Goal: Transaction & Acquisition: Purchase product/service

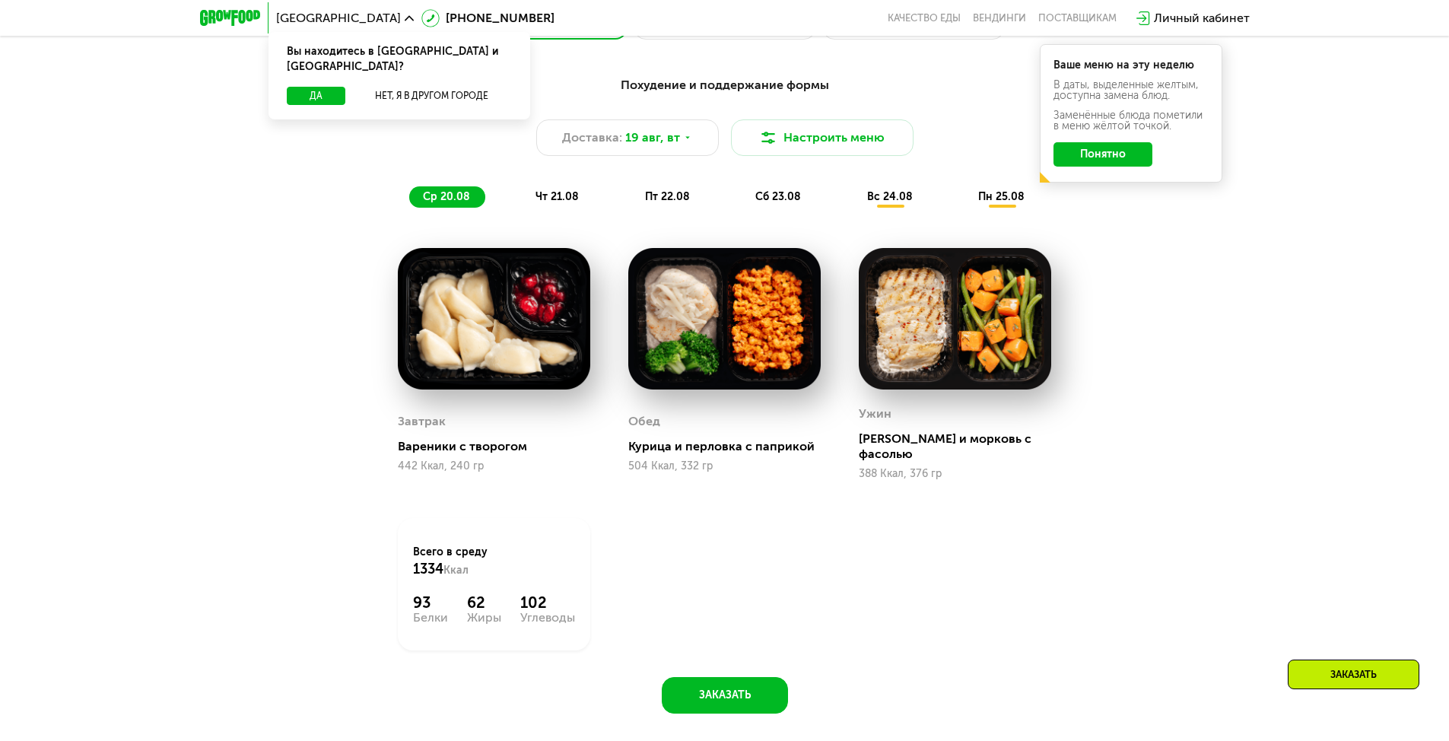
scroll to position [913, 0]
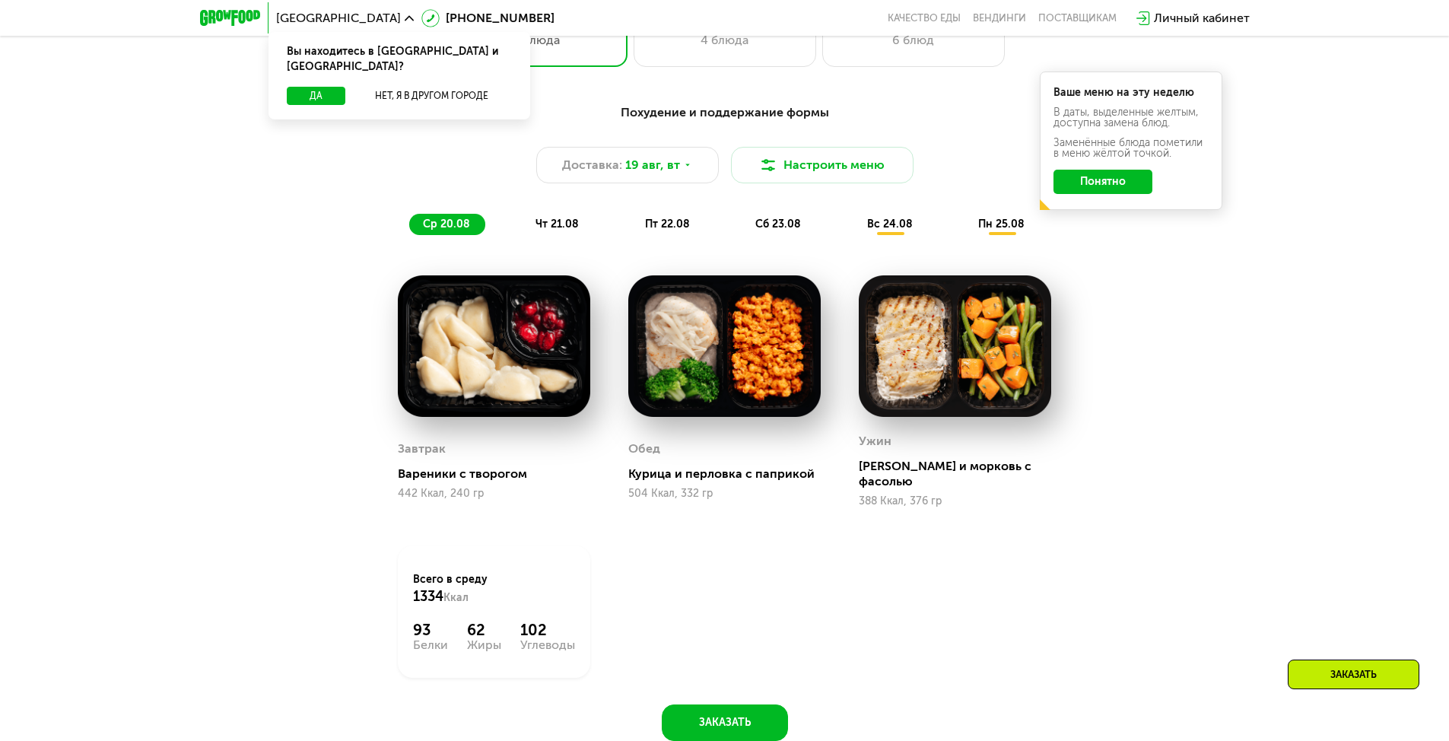
click at [551, 240] on div "Похудение и поддержание формы Доставка: [DATE] Настроить меню ср 20.08 чт 21.08…" at bounding box center [724, 169] width 919 height 150
click at [551, 229] on span "чт 21.08" at bounding box center [556, 223] width 43 height 13
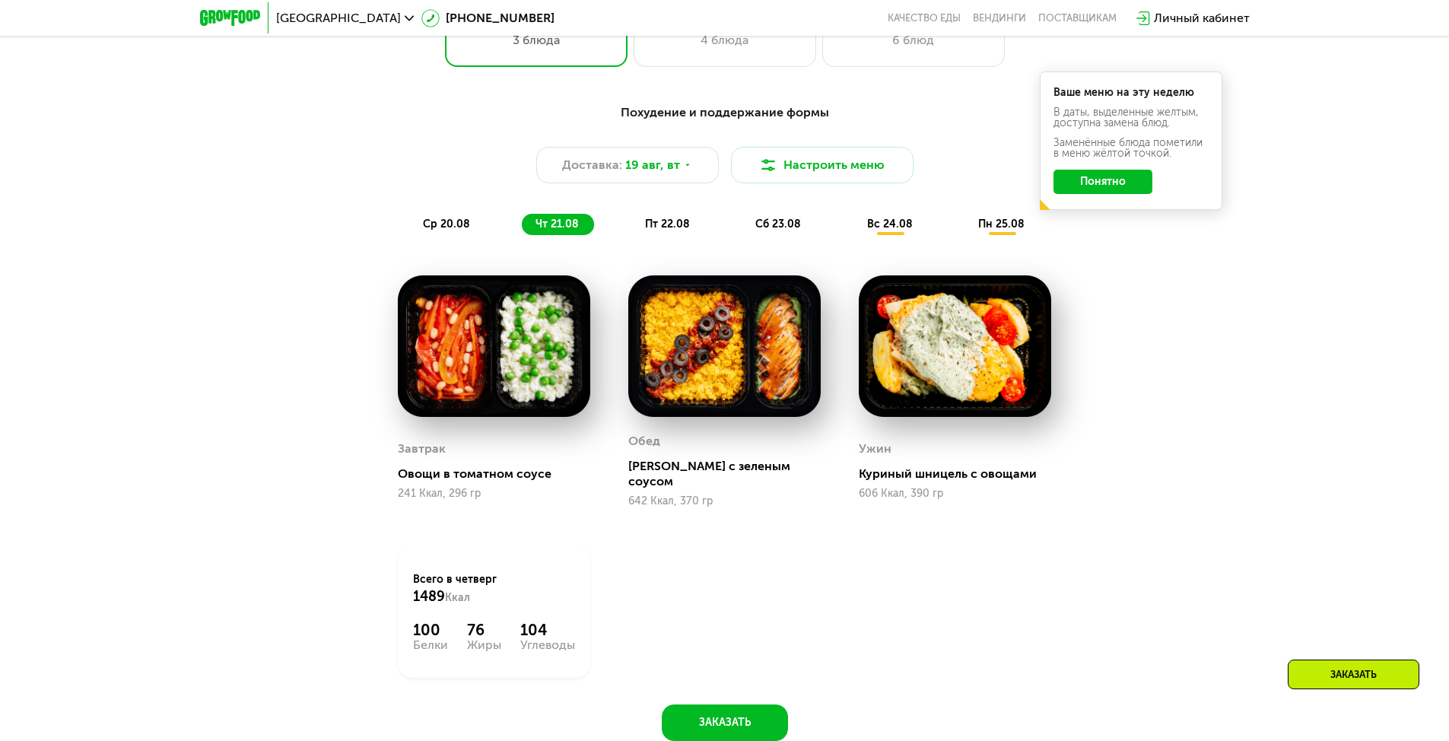
click at [663, 224] on span "пт 22.08" at bounding box center [667, 223] width 45 height 13
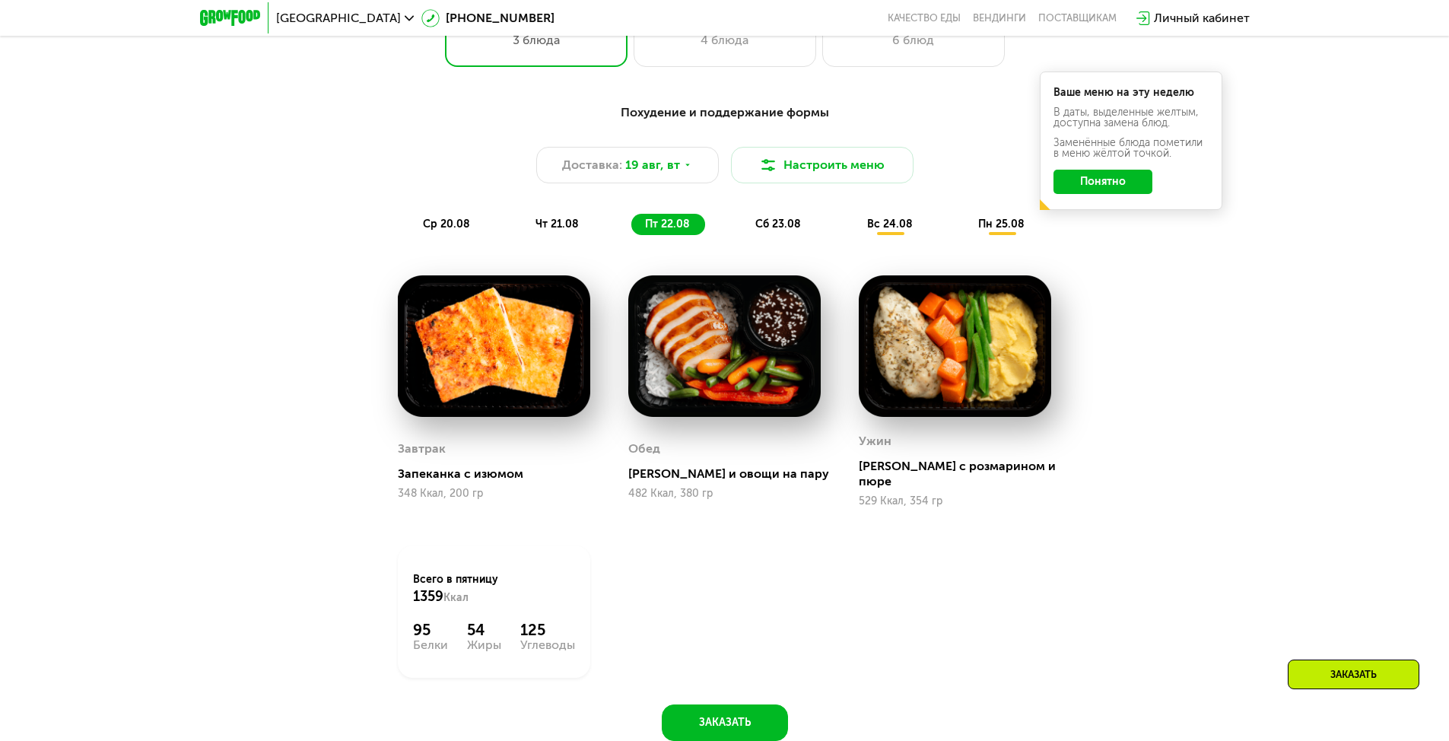
click at [808, 217] on div "Похудение и поддержание формы Доставка: [DATE] Настроить меню ср 20.08 чт 21.08…" at bounding box center [725, 169] width 900 height 132
click at [819, 226] on div "ср 20.08 чт 21.08 пт 22.08 сб 23.08 вс 24.08 пн 25.08" at bounding box center [724, 224] width 631 height 21
click at [777, 228] on span "сб 23.08" at bounding box center [778, 223] width 46 height 13
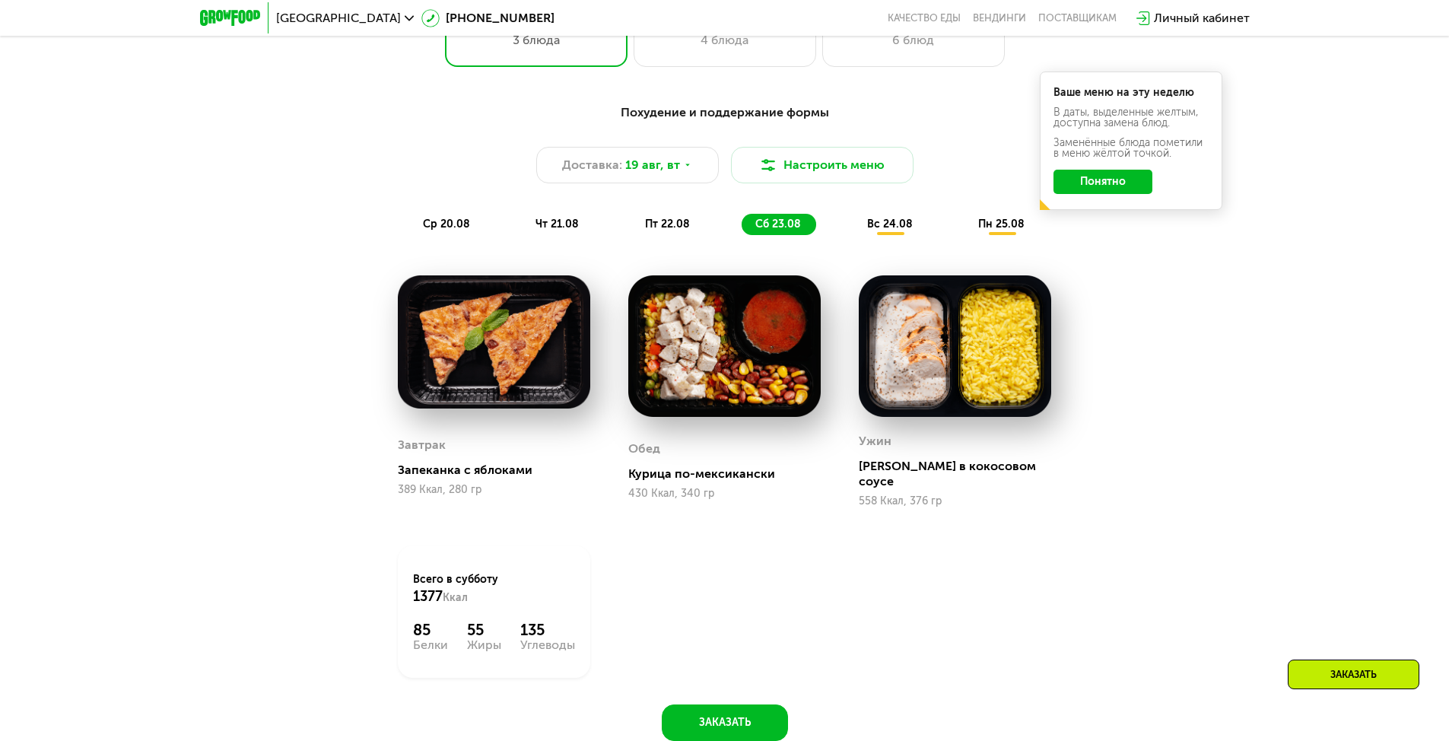
click at [895, 230] on span "вс 24.08" at bounding box center [890, 223] width 46 height 13
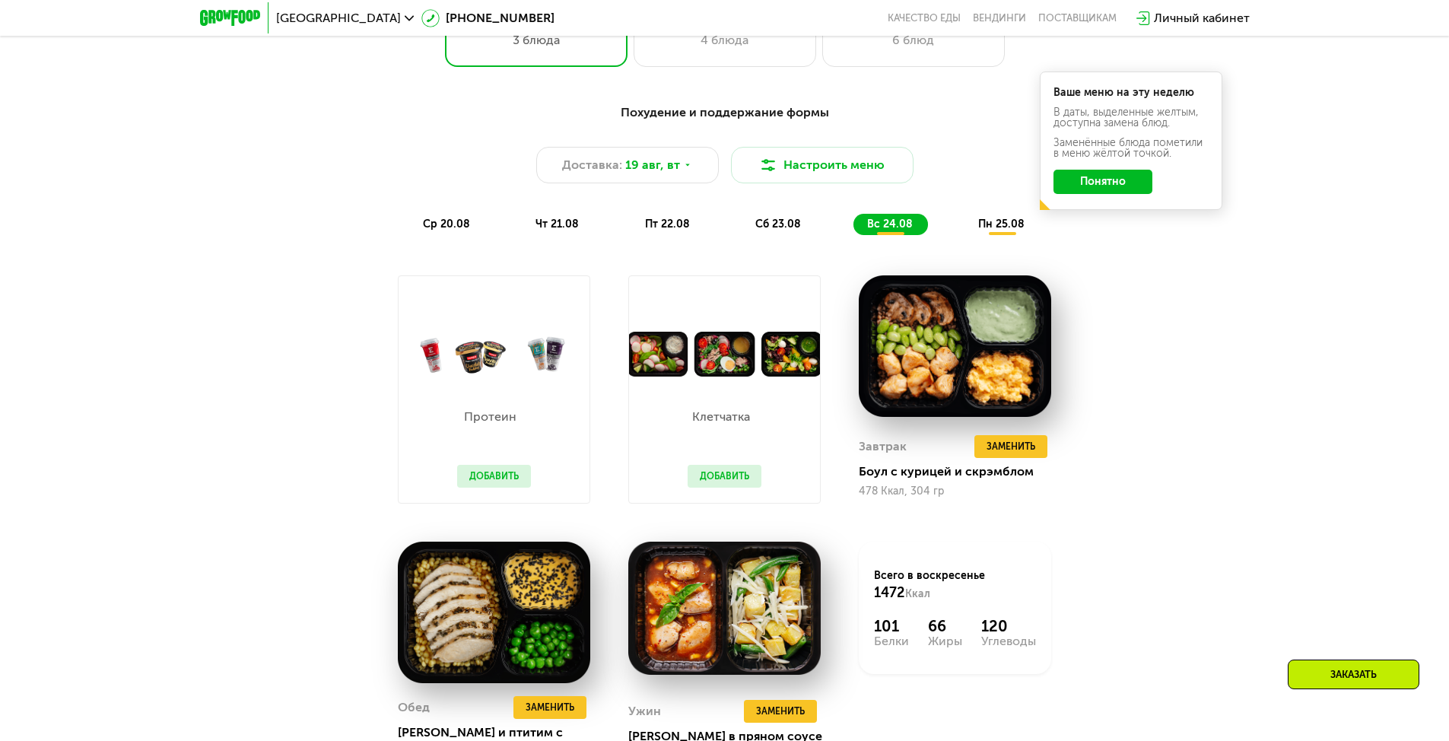
click at [1005, 230] on span "пн 25.08" at bounding box center [1001, 223] width 46 height 13
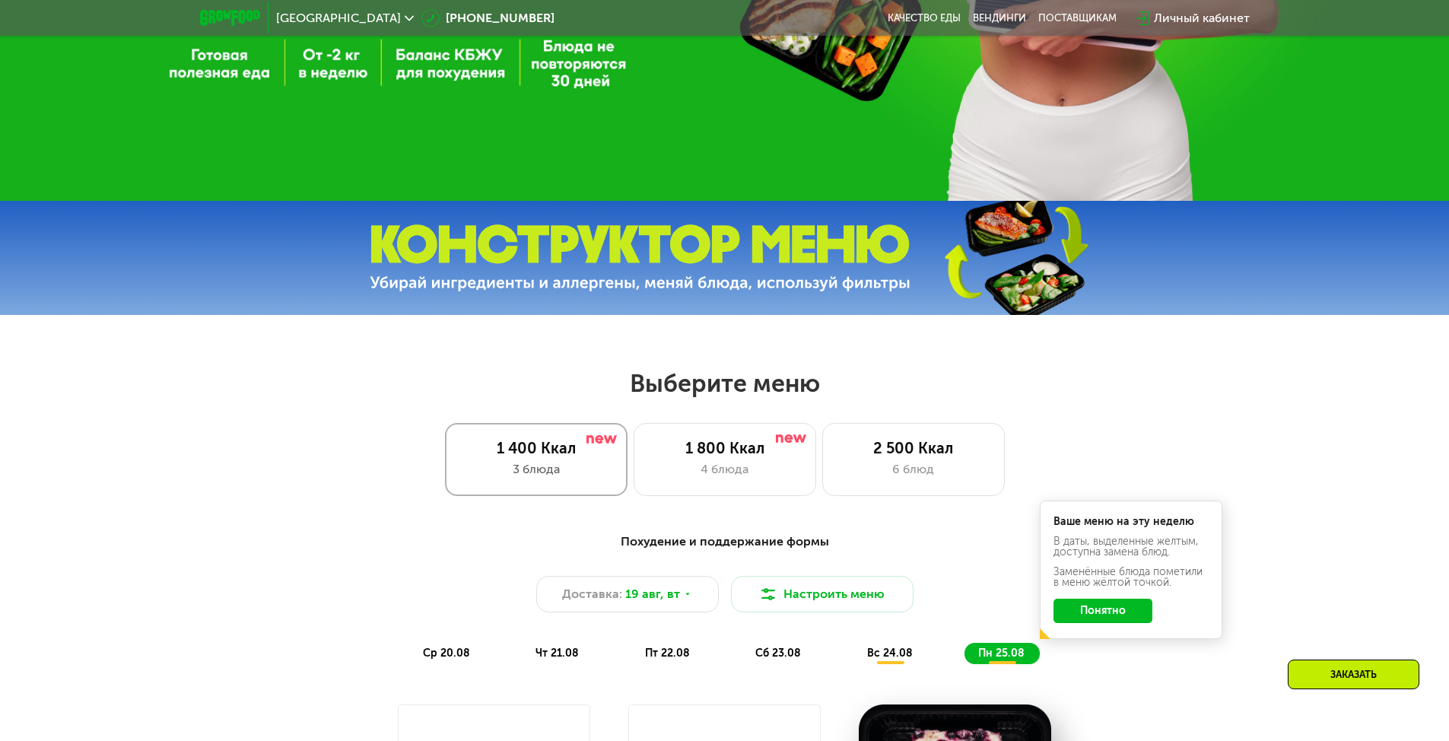
scroll to position [456, 0]
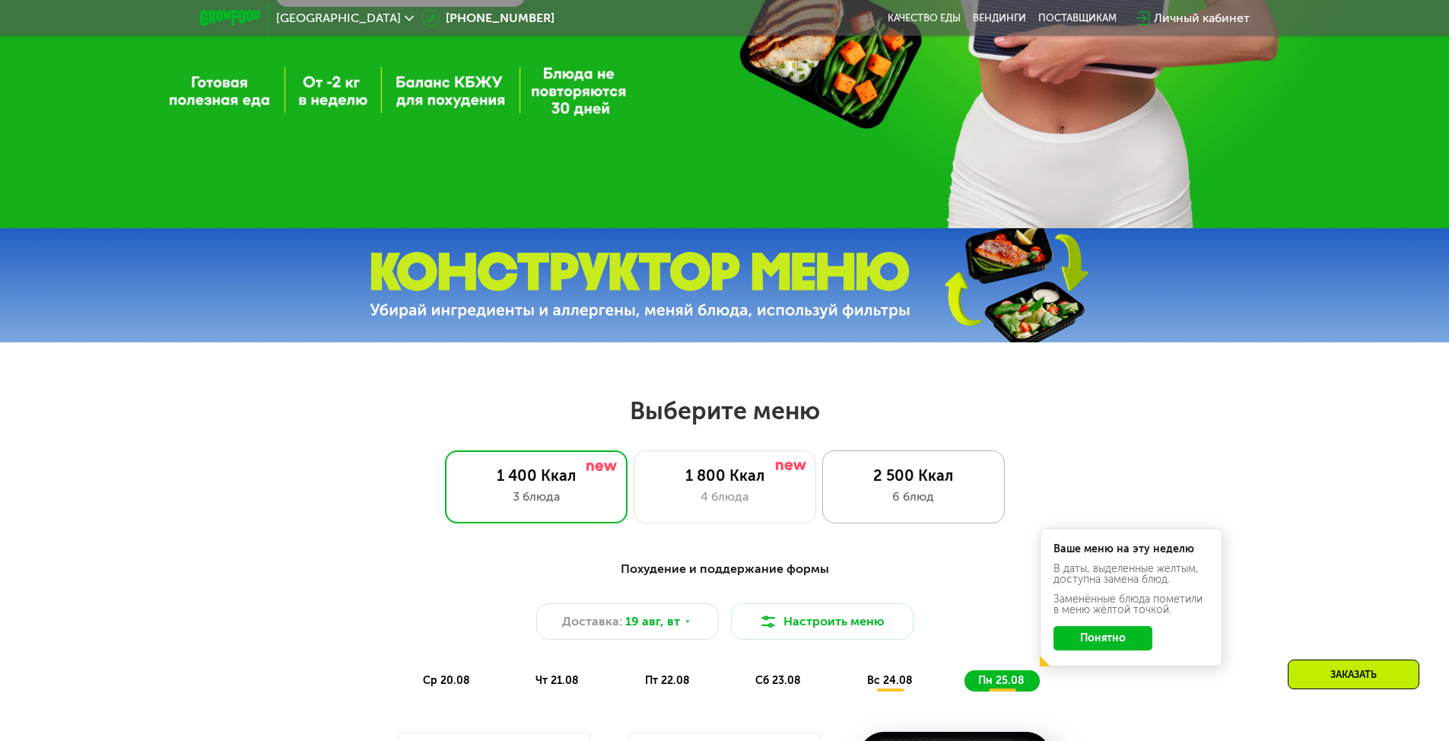
click at [881, 469] on div "2 500 Ккал 6 блюд" at bounding box center [913, 486] width 183 height 73
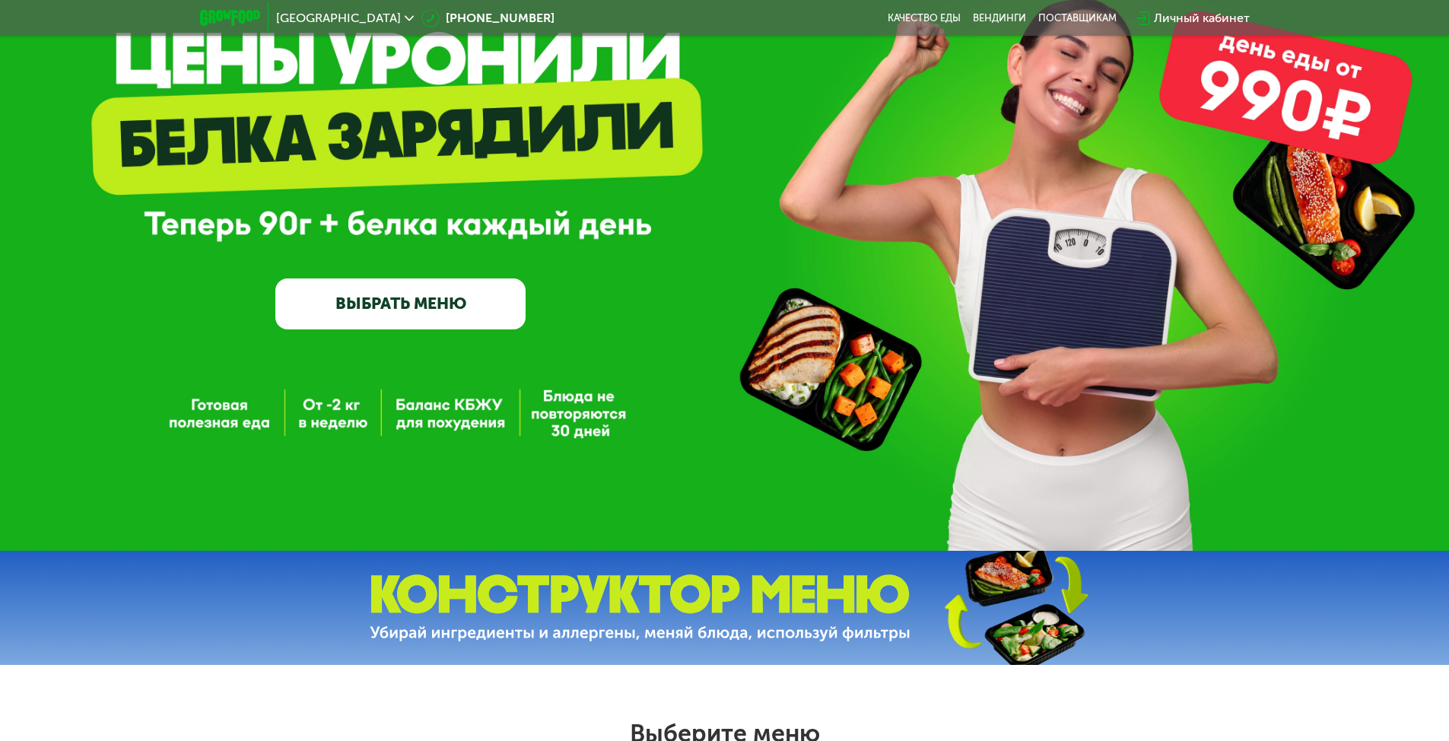
scroll to position [0, 0]
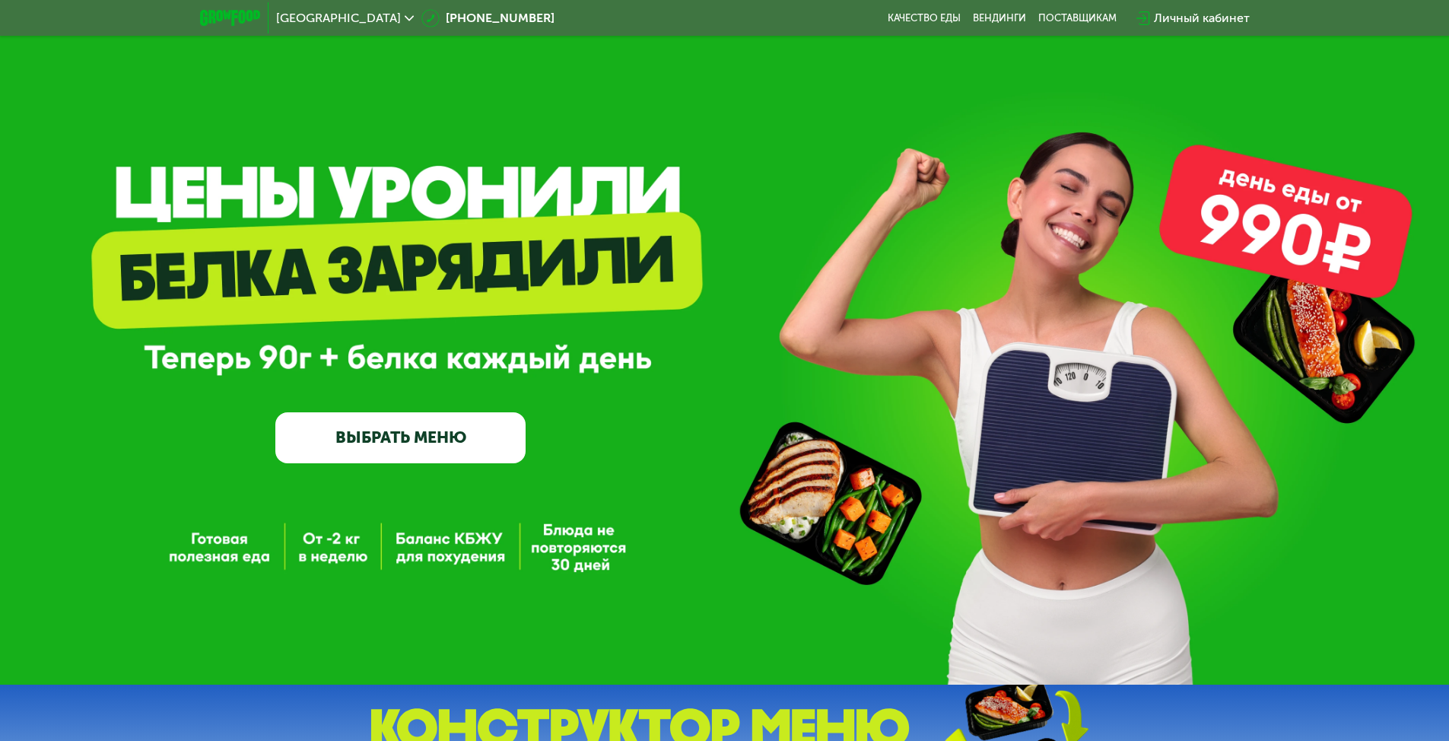
click at [455, 395] on div "GrowFood — доставка правильного питания ВЫБРАТЬ МЕНЮ" at bounding box center [400, 346] width 250 height 231
click at [417, 452] on link "ВЫБРАТЬ МЕНЮ" at bounding box center [400, 437] width 250 height 50
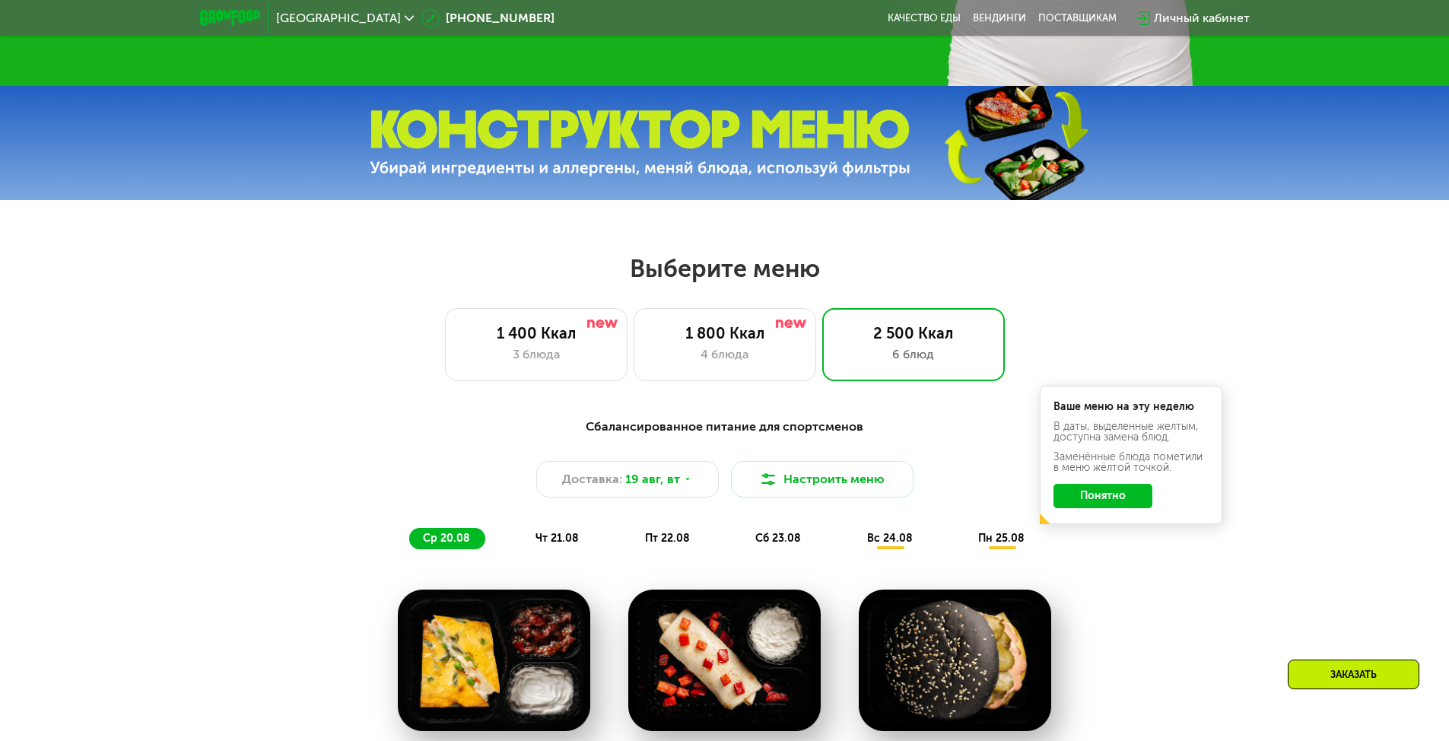
scroll to position [821, 0]
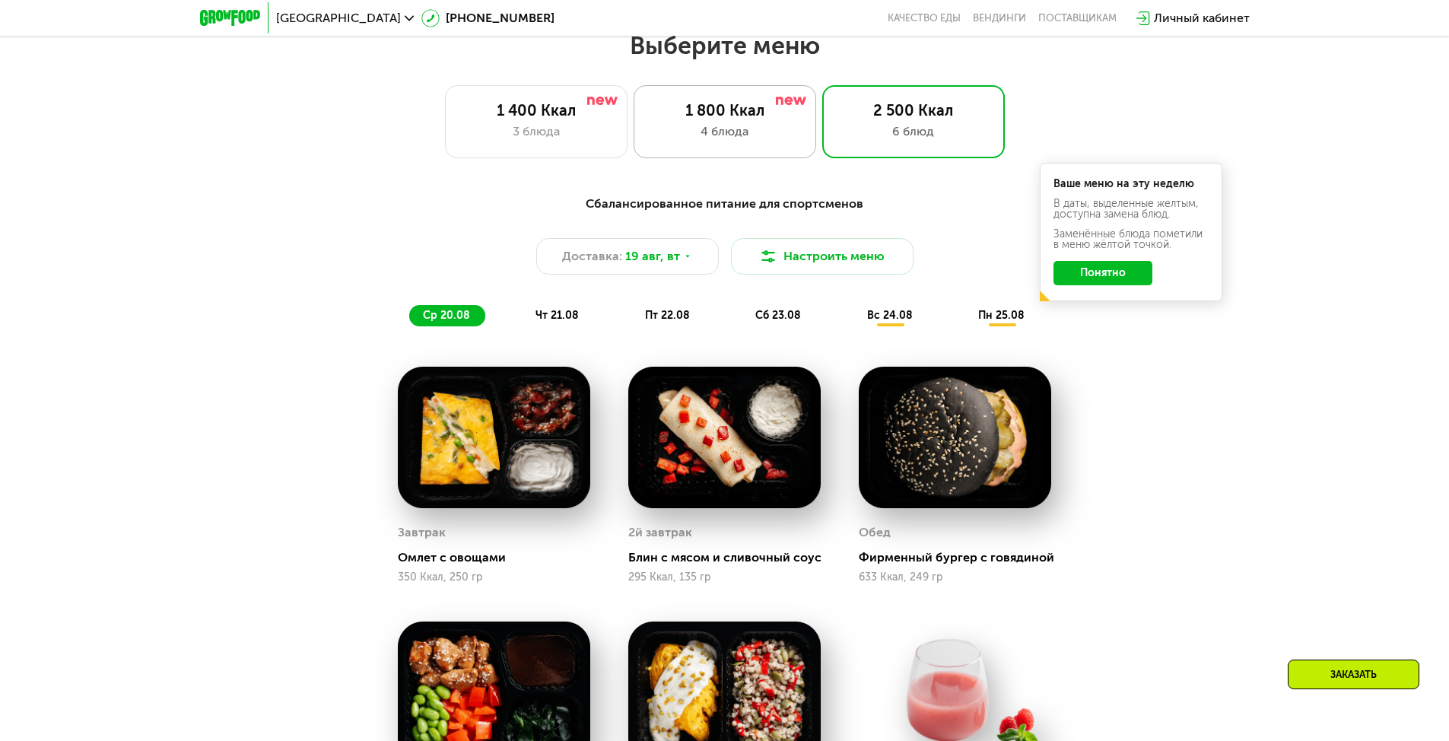
click at [706, 141] on div "4 блюда" at bounding box center [724, 131] width 151 height 18
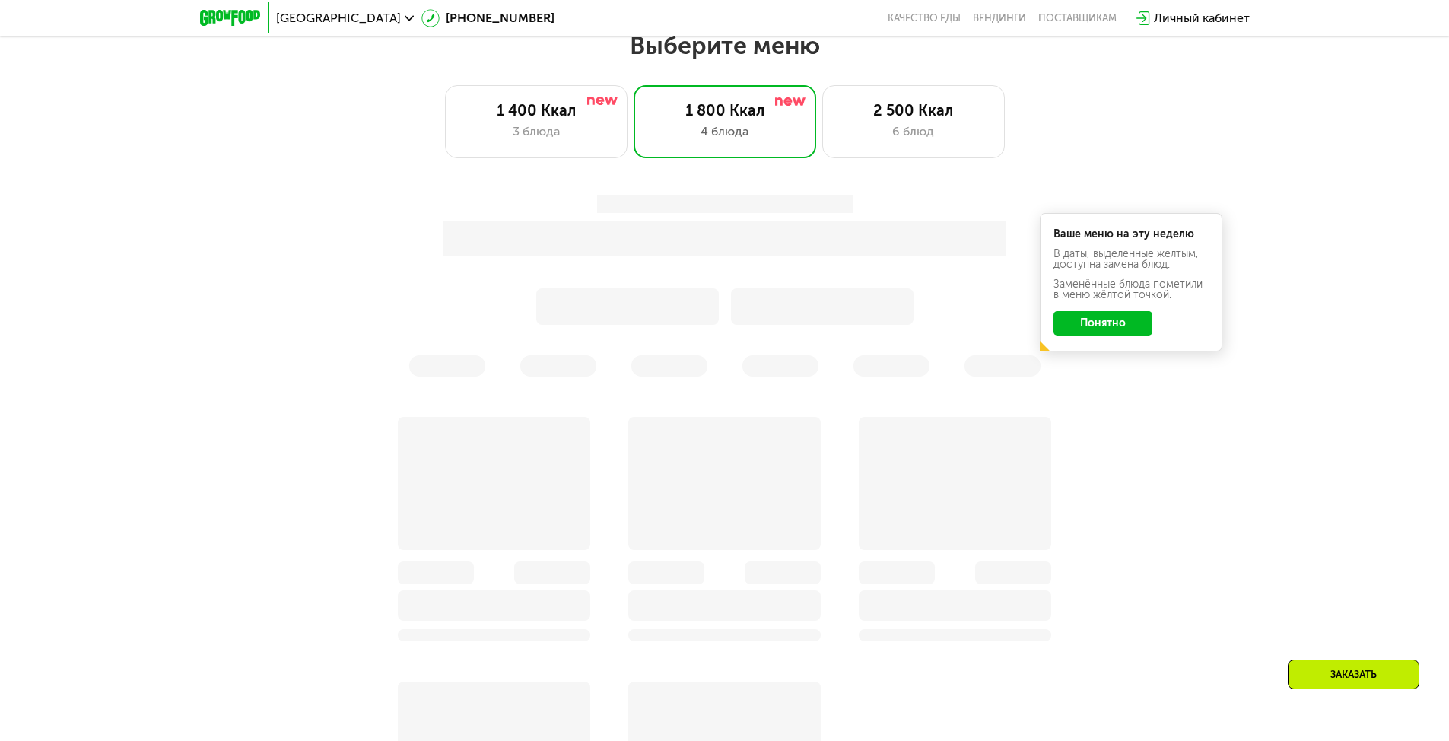
click at [1094, 329] on button "Понятно" at bounding box center [1102, 323] width 99 height 24
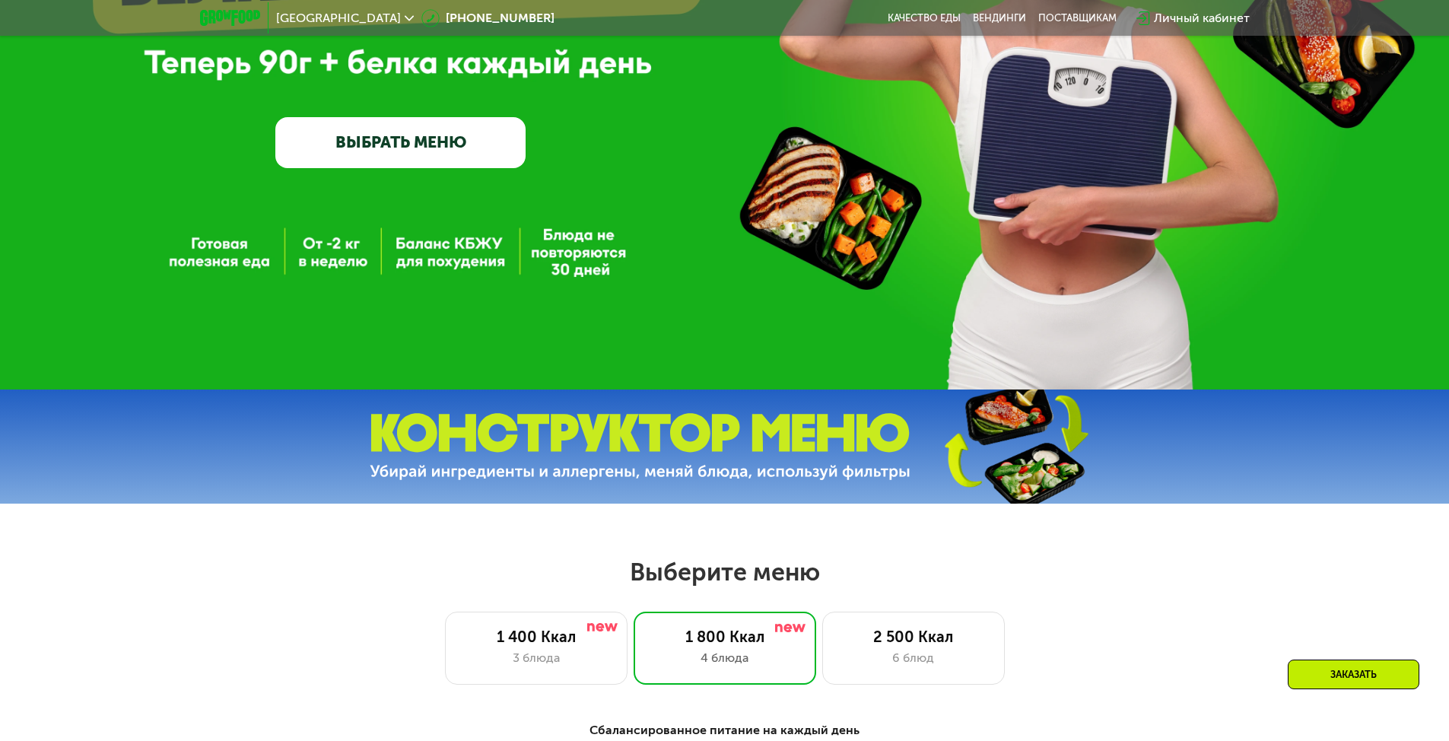
scroll to position [289, 0]
